Goal: Task Accomplishment & Management: Use online tool/utility

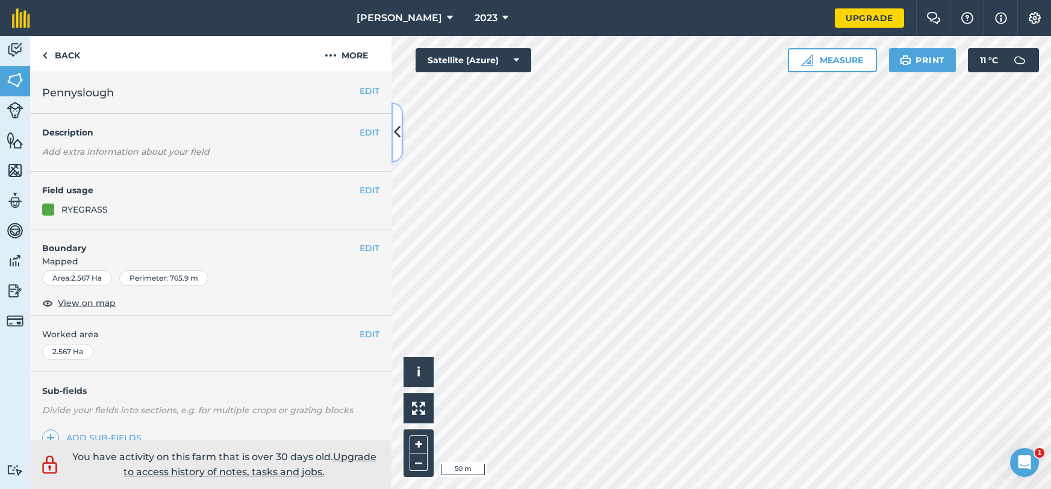
click at [399, 158] on button at bounding box center [397, 132] width 12 height 60
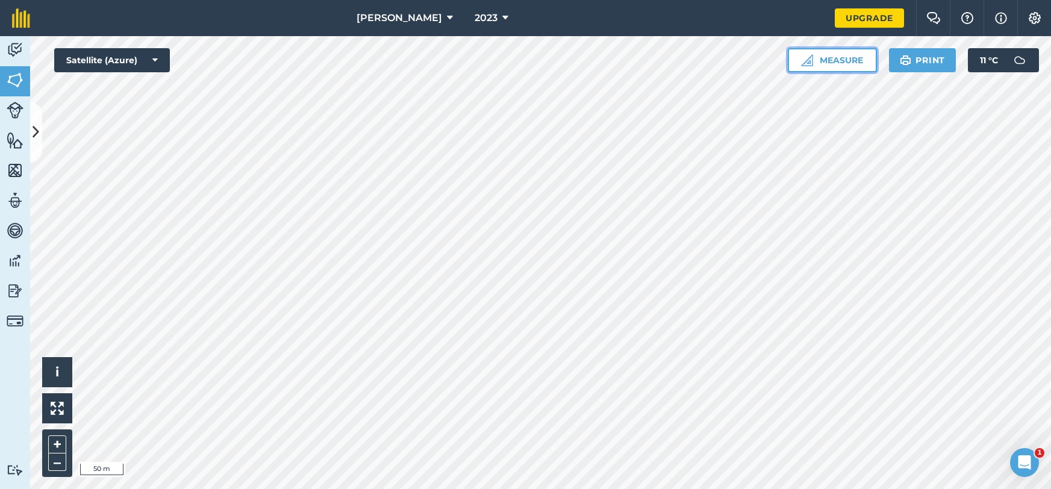
click at [826, 61] on button "Measure" at bounding box center [832, 60] width 89 height 24
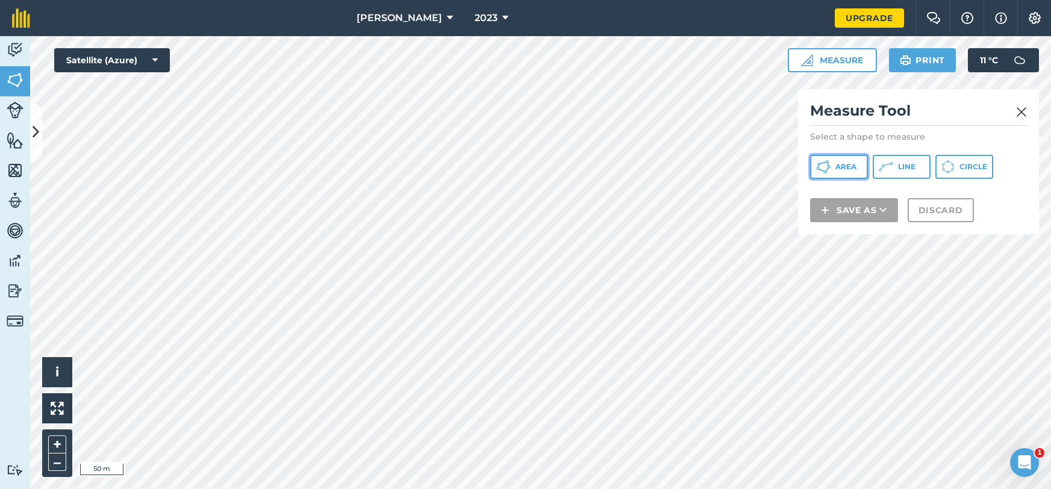
click at [855, 167] on span "Area" at bounding box center [845, 167] width 21 height 10
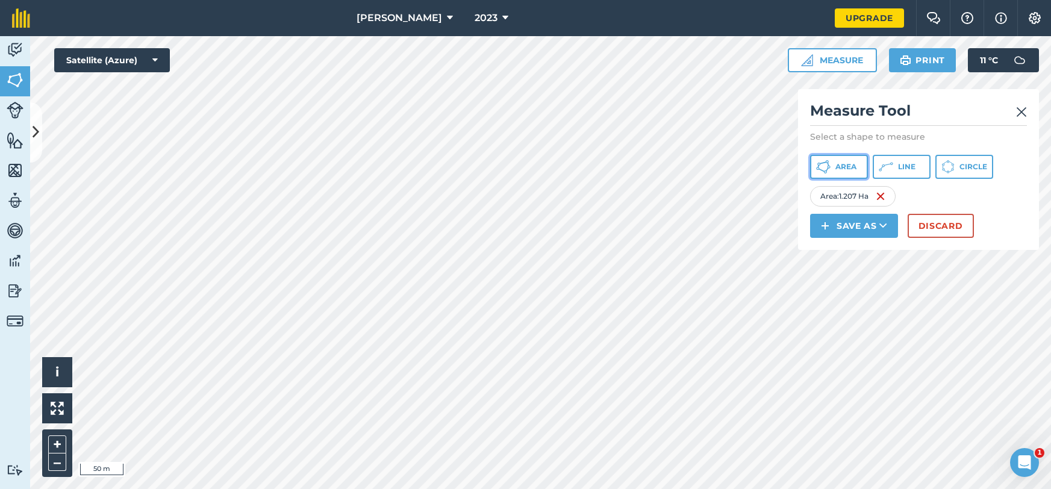
click at [826, 167] on icon at bounding box center [823, 167] width 14 height 14
click at [849, 226] on button "Save as" at bounding box center [854, 226] width 88 height 24
click at [855, 305] on link "Note" at bounding box center [854, 307] width 84 height 26
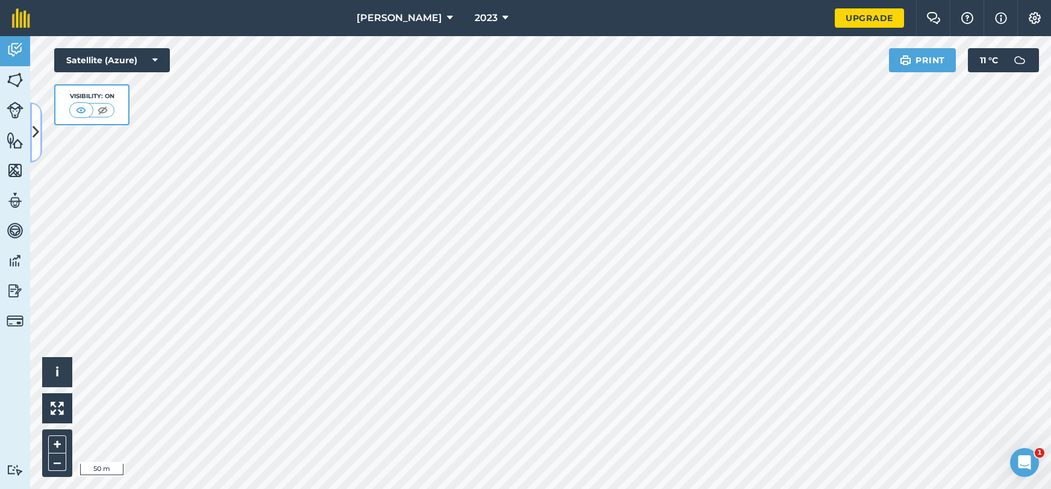
click at [30, 151] on button at bounding box center [36, 132] width 12 height 60
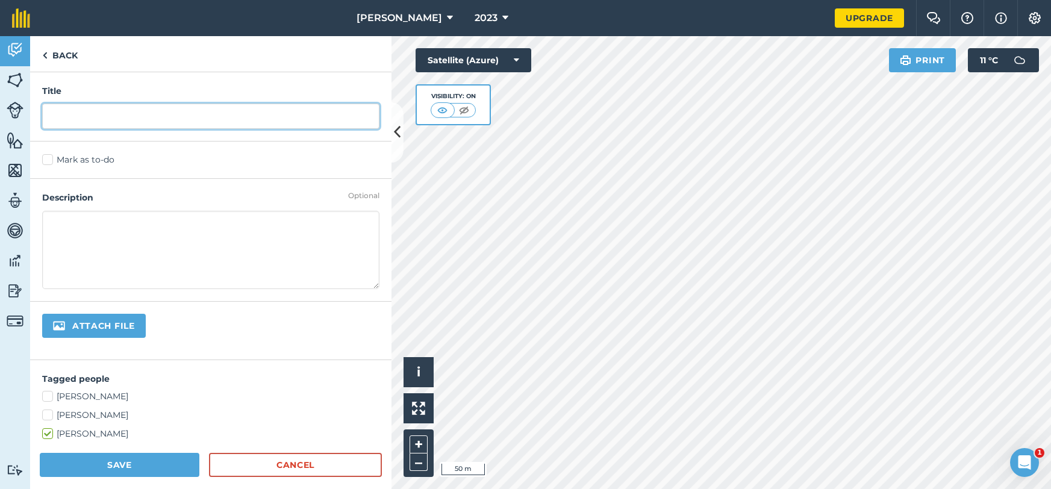
click at [102, 117] on input "text" at bounding box center [210, 116] width 337 height 25
type input "3 nights"
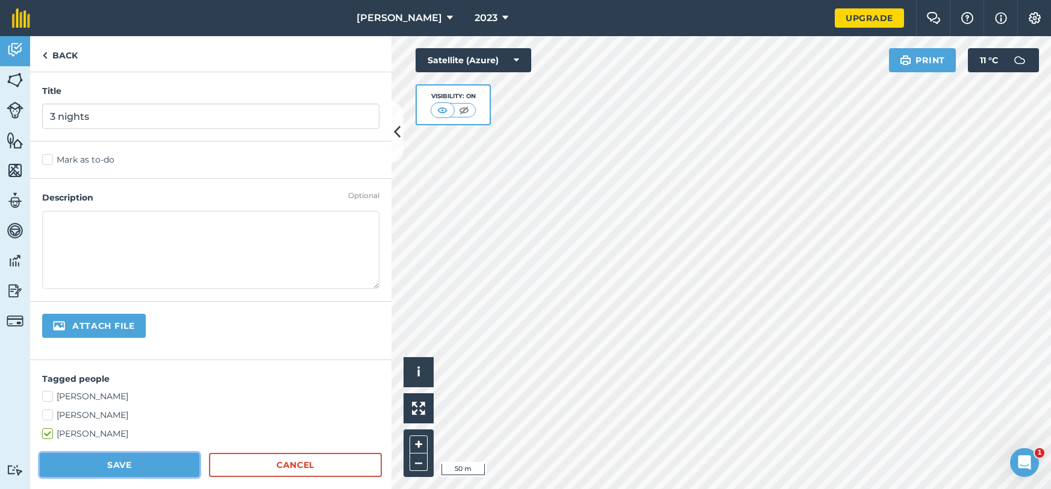
click at [148, 465] on button "Save" at bounding box center [120, 465] width 160 height 24
